Goal: Check status: Check status

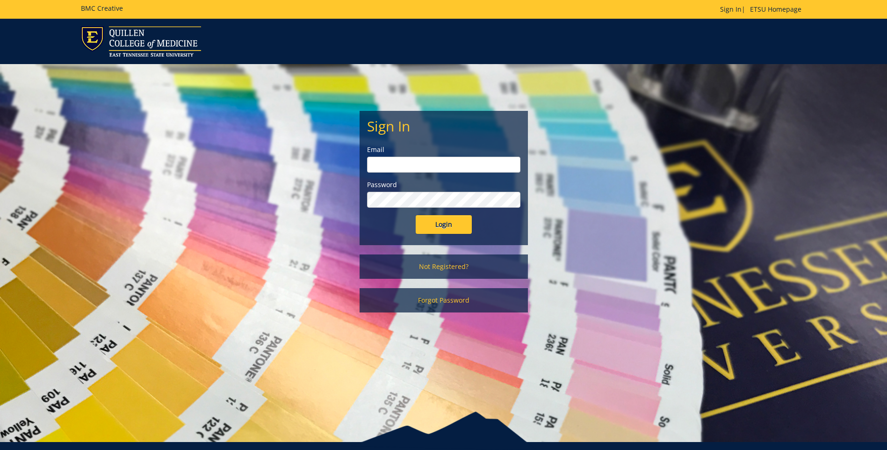
type input "[EMAIL_ADDRESS][DOMAIN_NAME]"
click at [432, 230] on input "Login" at bounding box center [444, 224] width 56 height 19
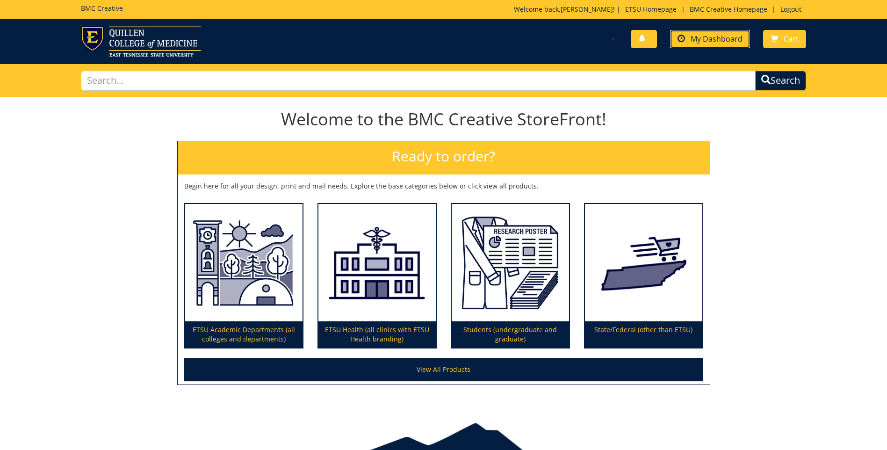
click at [689, 40] on link "My Dashboard" at bounding box center [710, 39] width 80 height 18
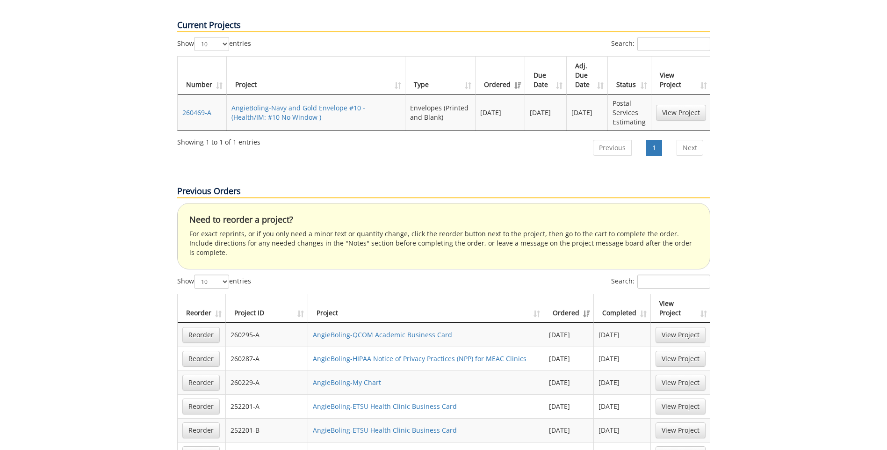
scroll to position [421, 0]
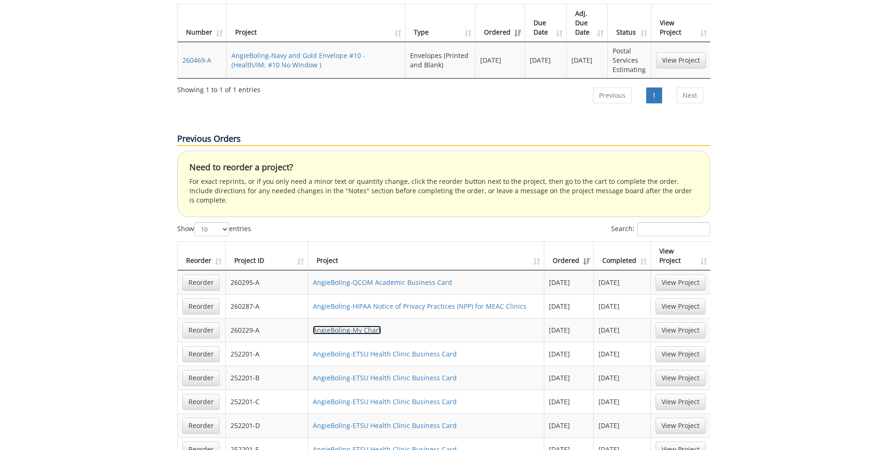
click at [352, 325] on link "AngieBoling-My Chart" at bounding box center [347, 329] width 68 height 9
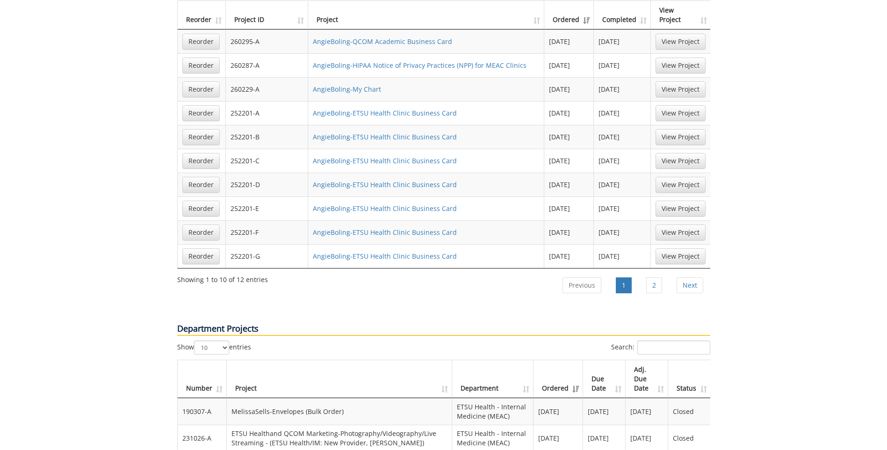
scroll to position [608, 0]
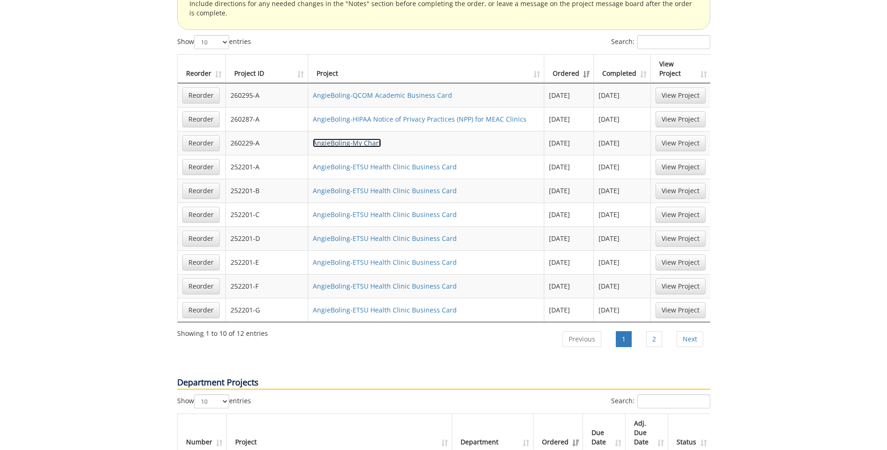
click at [346, 138] on link "AngieBoling-My Chart" at bounding box center [347, 142] width 68 height 9
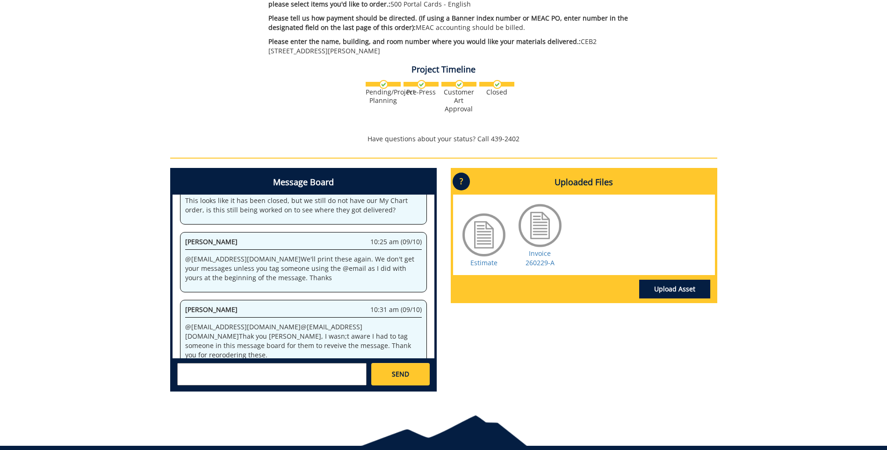
scroll to position [249, 0]
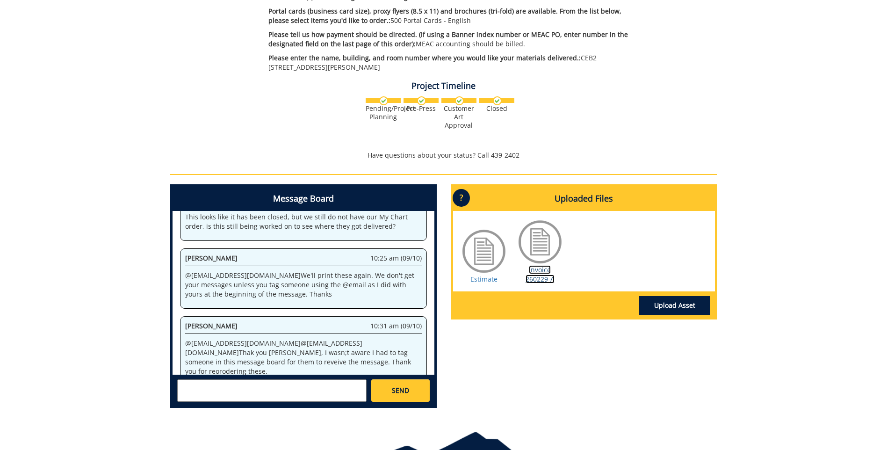
click at [538, 265] on link "Invoice 260229-A" at bounding box center [540, 274] width 29 height 18
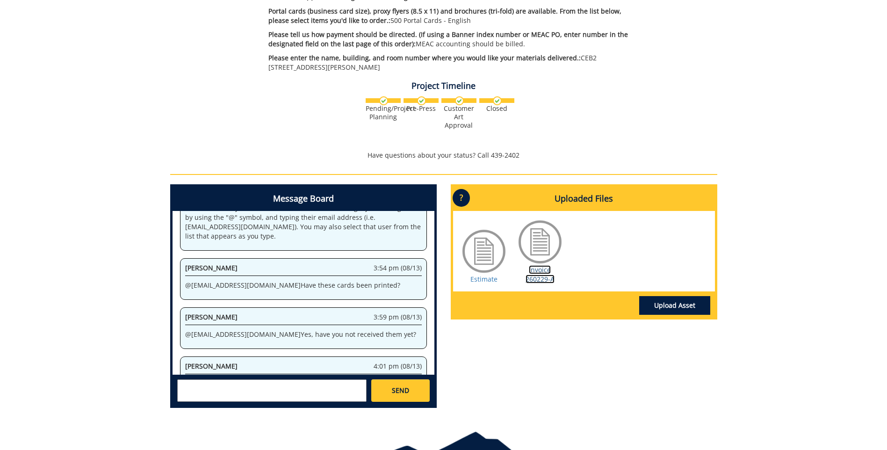
scroll to position [0, 0]
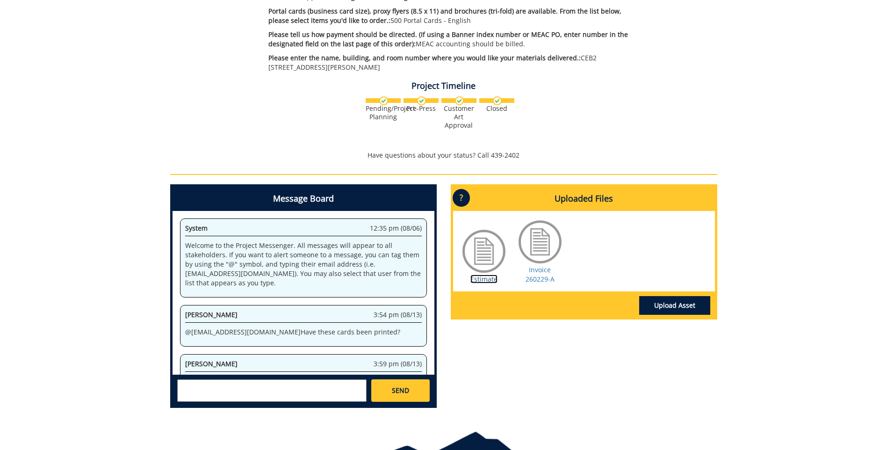
click at [486, 274] on link "Estimate" at bounding box center [483, 278] width 27 height 9
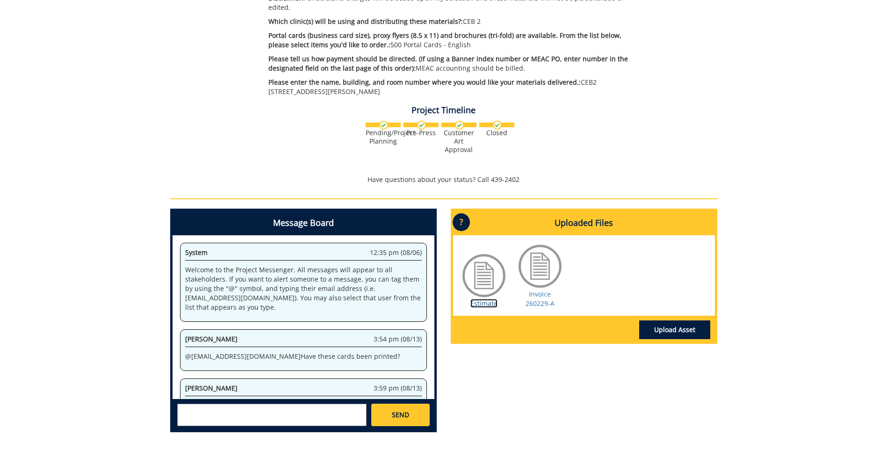
scroll to position [202, 0]
